Goal: Transaction & Acquisition: Purchase product/service

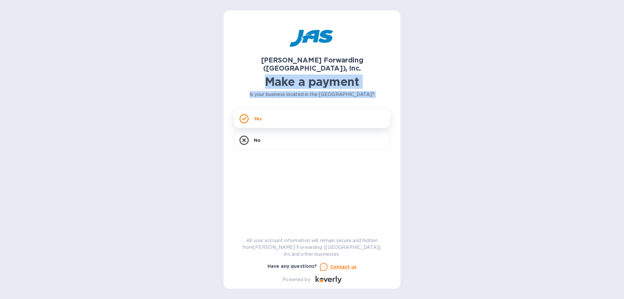
drag, startPoint x: 263, startPoint y: 78, endPoint x: 252, endPoint y: 102, distance: 27.0
click at [252, 102] on div "[PERSON_NAME] Forwarding ([GEOGRAPHIC_DATA]), Inc. Make a payment Is your busin…" at bounding box center [312, 152] width 156 height 262
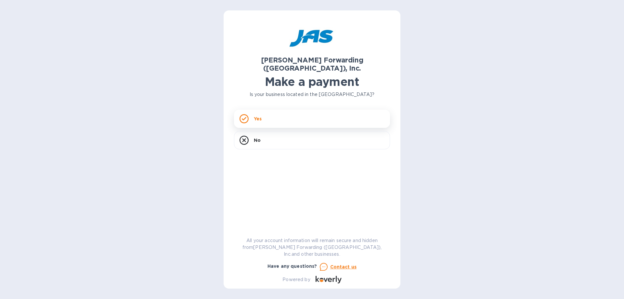
click at [257, 118] on div "Yes" at bounding box center [312, 119] width 156 height 18
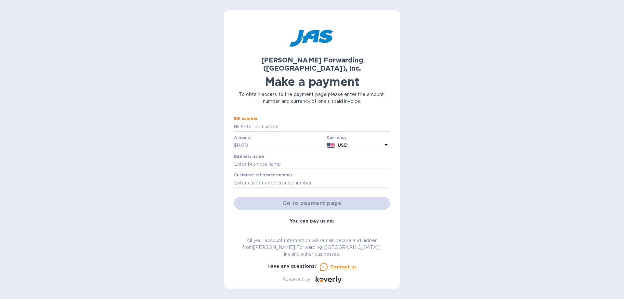
click at [257, 122] on input "text" at bounding box center [314, 127] width 151 height 10
type input "SFO503333856"
type input "6,284.25"
click at [273, 159] on input "text" at bounding box center [312, 164] width 156 height 10
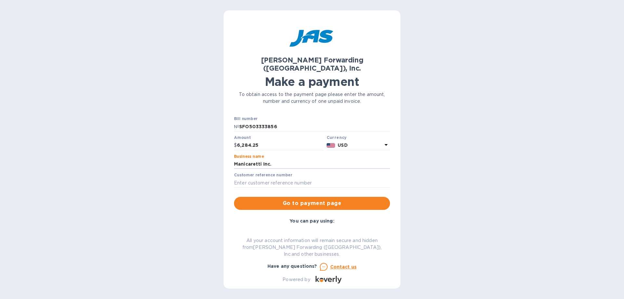
type input "Manicaretti Inc."
type input "SFO503333856"
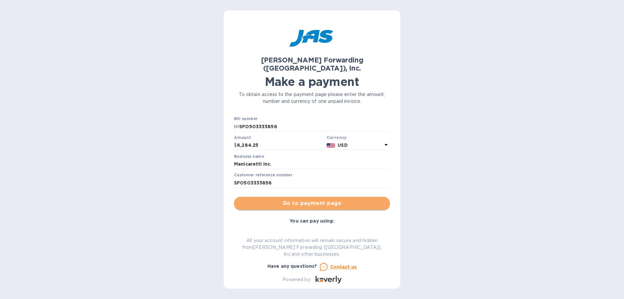
click at [312, 199] on span "Go to payment page" at bounding box center [312, 203] width 146 height 8
